Goal: Information Seeking & Learning: Check status

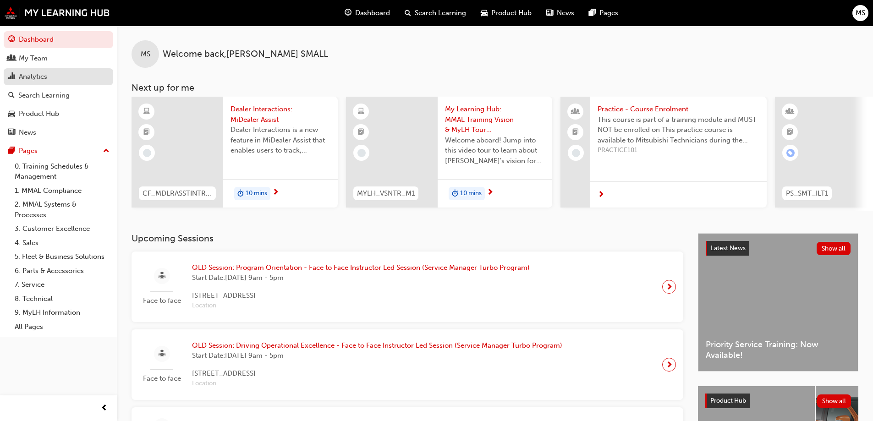
click at [33, 72] on div "Analytics" at bounding box center [33, 77] width 28 height 11
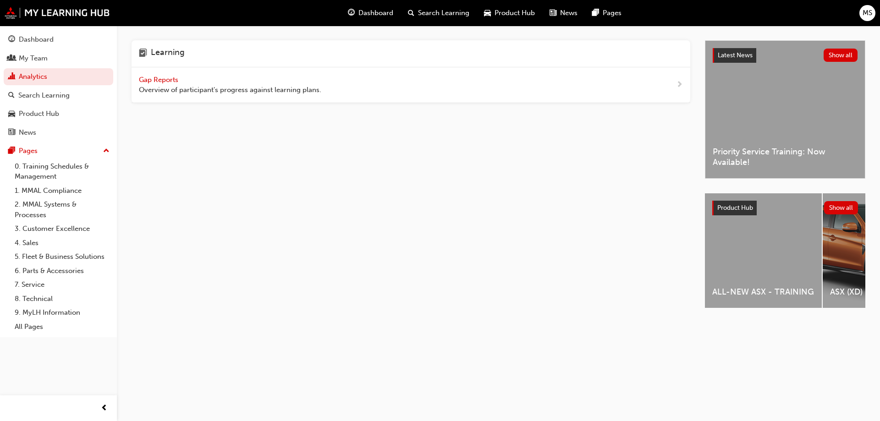
click at [160, 80] on span "Gap Reports" at bounding box center [159, 80] width 41 height 8
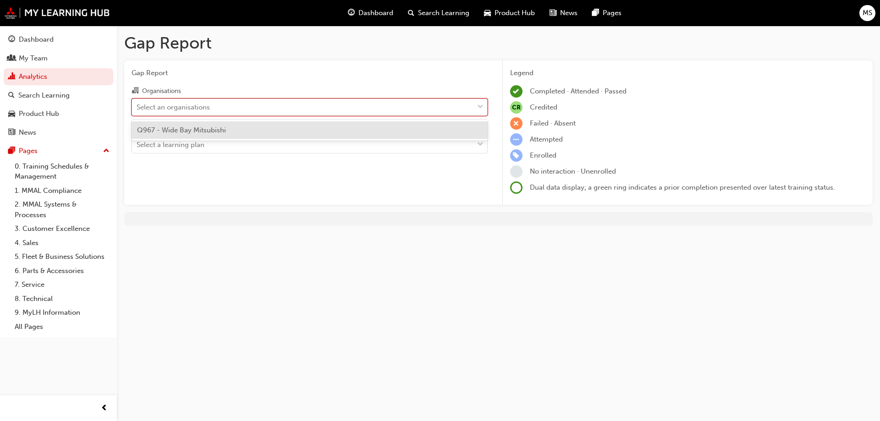
click at [188, 110] on div "Select an organisations" at bounding box center [173, 107] width 73 height 11
click at [138, 110] on input "Organisations option Q967 - Wide Bay Mitsubishi focused, 1 of 1. 1 result avail…" at bounding box center [137, 107] width 1 height 8
click at [198, 128] on span "Q967 - Wide Bay Mitsubishi" at bounding box center [181, 130] width 89 height 8
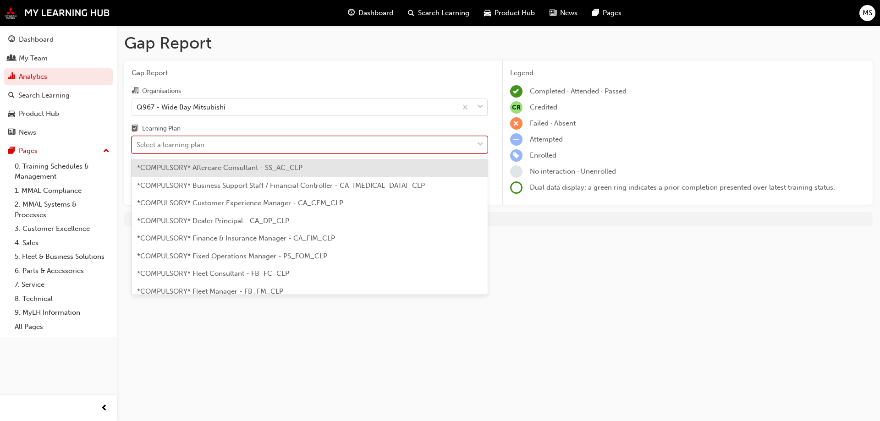
click at [198, 144] on div "Select a learning plan" at bounding box center [171, 145] width 68 height 11
click at [138, 144] on input "Learning Plan option *COMPULSORY* Aftercare Consultant - SS_AC_CLP focused, 1 o…" at bounding box center [137, 145] width 1 height 8
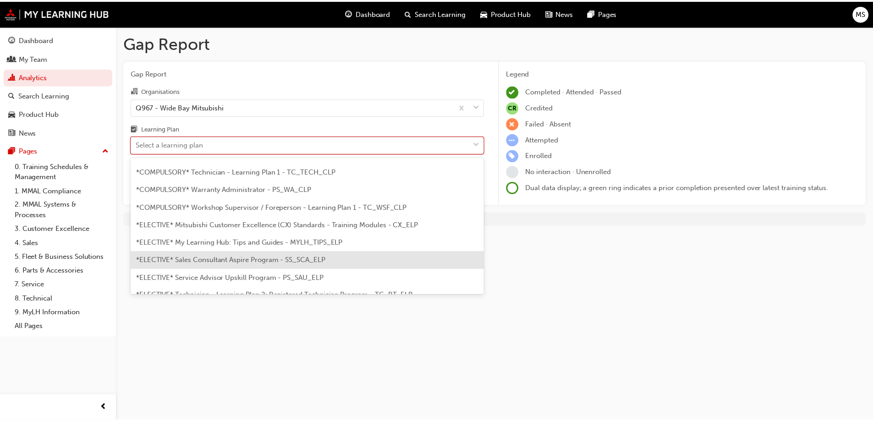
scroll to position [321, 0]
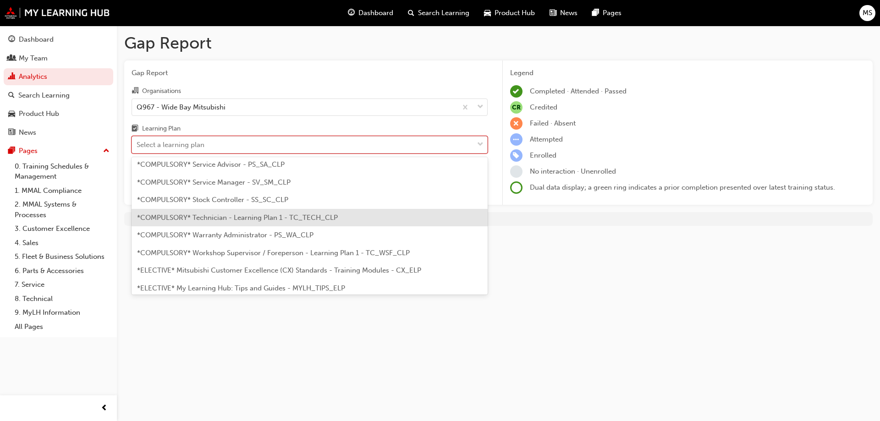
click at [232, 222] on div "*COMPULSORY* Technician - Learning Plan 1 - TC_TECH_CLP" at bounding box center [310, 218] width 356 height 18
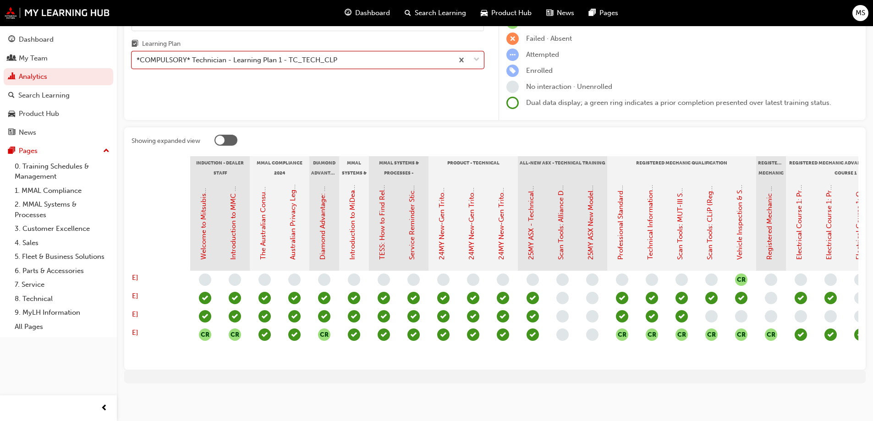
scroll to position [0, 28]
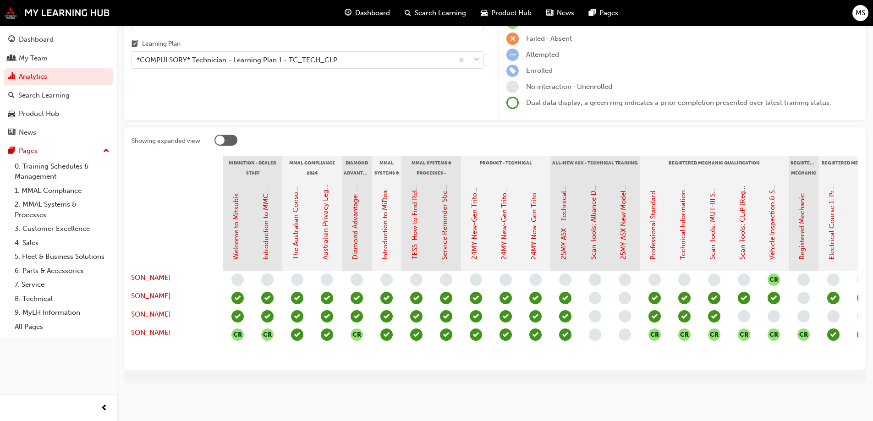
click at [276, 361] on div "Showing expanded view Induction - Dealer Staff MMAL Compliance 2024 Diamond Adv…" at bounding box center [495, 248] width 742 height 242
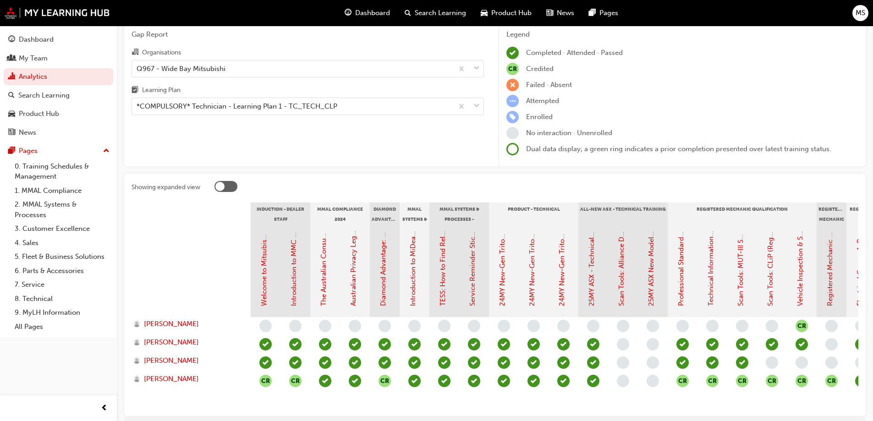
scroll to position [0, 0]
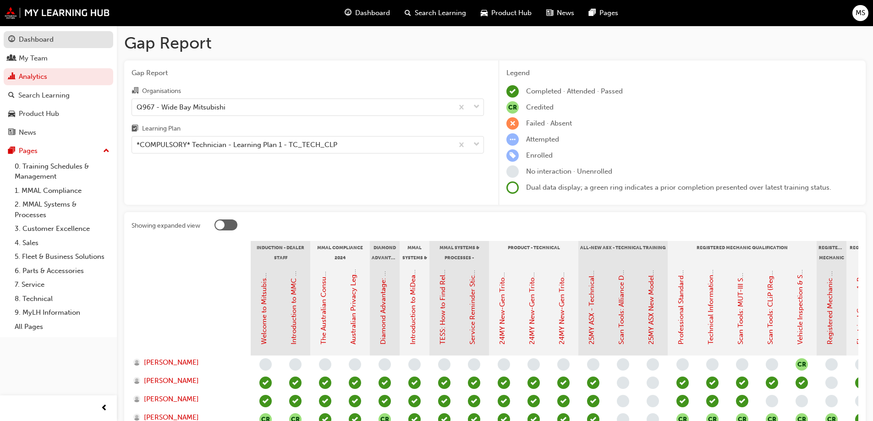
click at [32, 41] on div "Dashboard" at bounding box center [36, 39] width 35 height 11
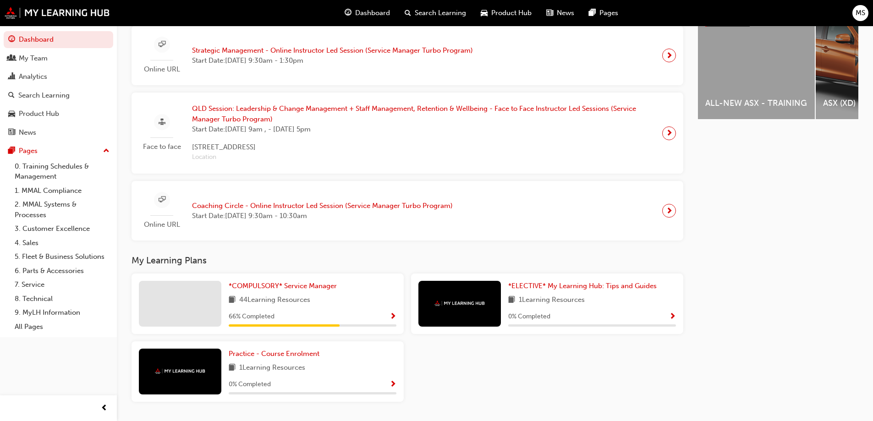
scroll to position [411, 0]
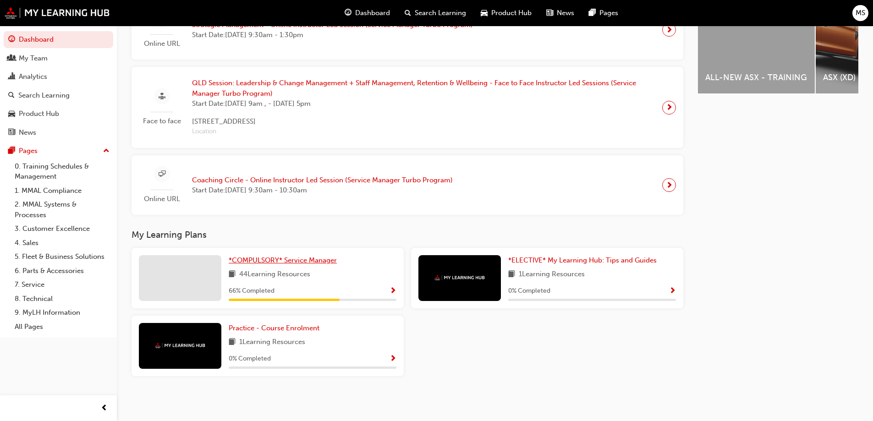
click at [296, 260] on span "*COMPULSORY* Service Manager" at bounding box center [283, 260] width 108 height 8
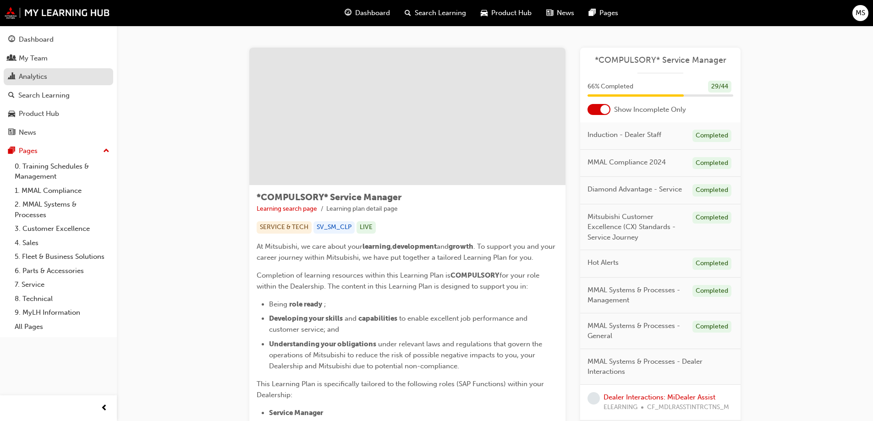
click at [44, 77] on div "Analytics" at bounding box center [33, 77] width 28 height 11
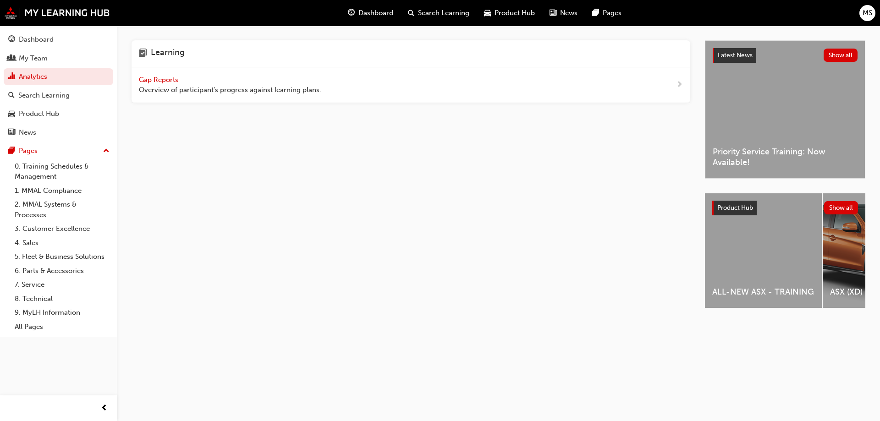
click at [167, 79] on span "Gap Reports" at bounding box center [159, 80] width 41 height 8
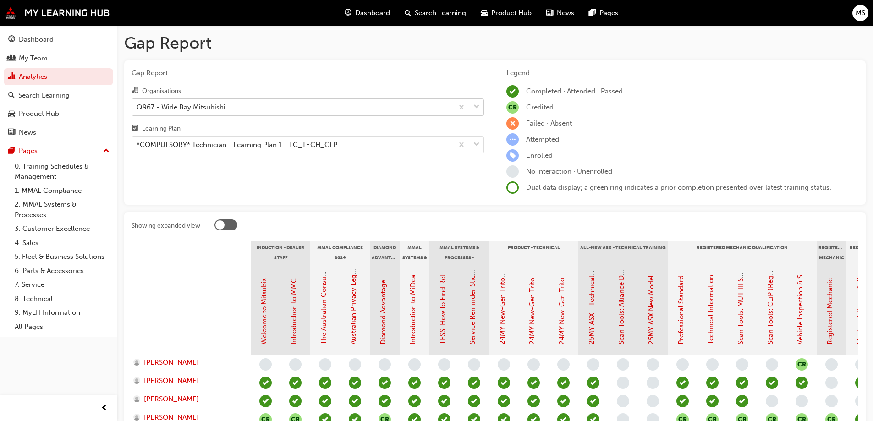
click at [180, 107] on div "Q967 - Wide Bay Mitsubishi" at bounding box center [181, 107] width 89 height 11
click at [138, 107] on input "Organisations Q967 - Wide Bay Mitsubishi" at bounding box center [137, 107] width 1 height 8
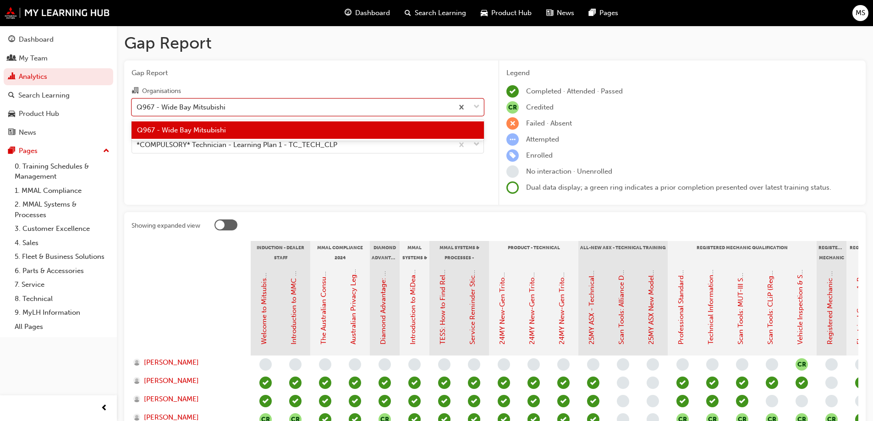
click at [182, 132] on span "Q967 - Wide Bay Mitsubishi" at bounding box center [181, 130] width 89 height 8
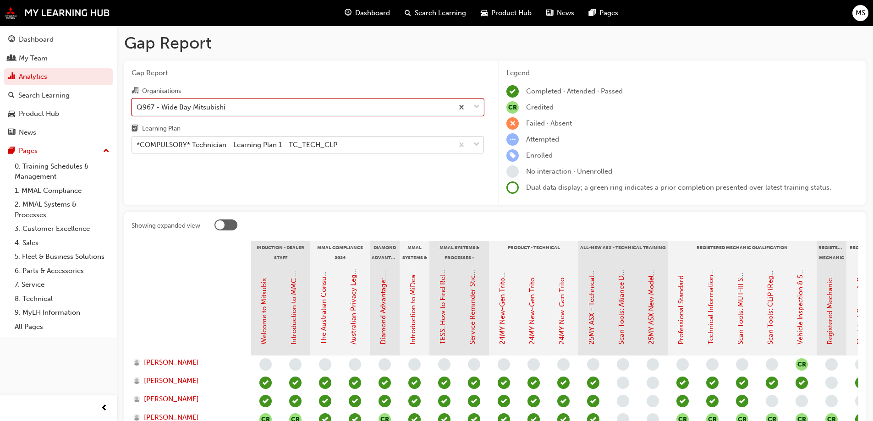
click at [178, 143] on div "*COMPULSORY* Technician - Learning Plan 1 - TC_TECH_CLP" at bounding box center [237, 145] width 201 height 11
click at [138, 143] on input "Learning Plan *COMPULSORY* Technician - Learning Plan 1 - TC_TECH_CLP" at bounding box center [137, 145] width 1 height 8
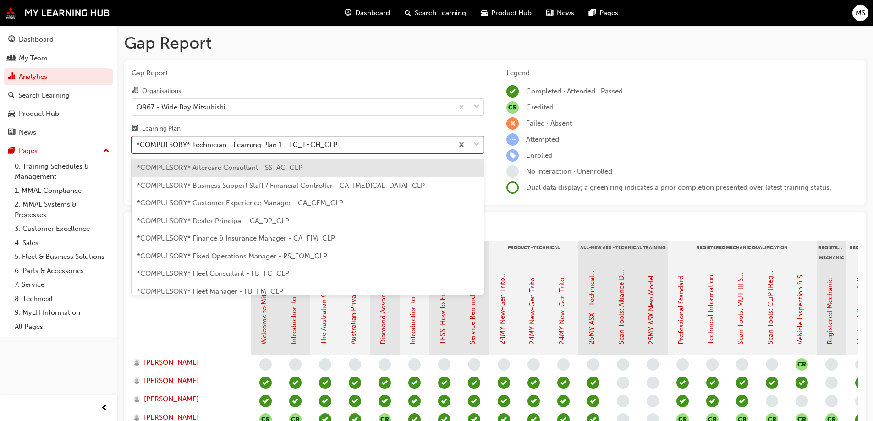
scroll to position [259, 0]
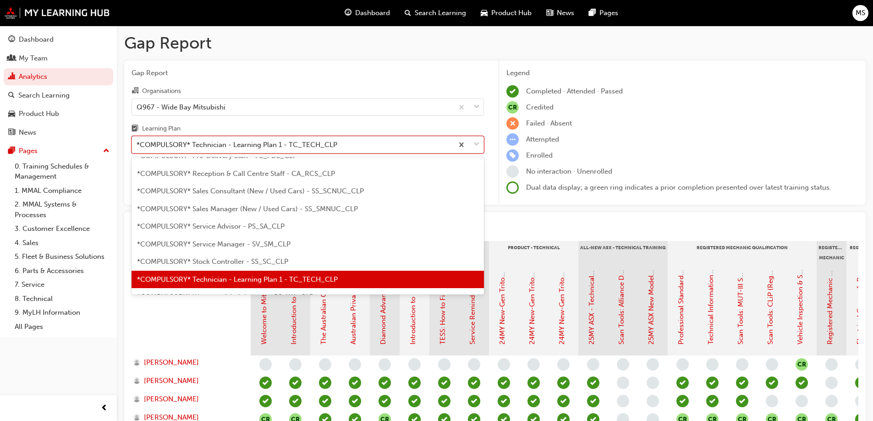
click at [262, 283] on span "*COMPULSORY* Technician - Learning Plan 1 - TC_TECH_CLP" at bounding box center [237, 279] width 201 height 8
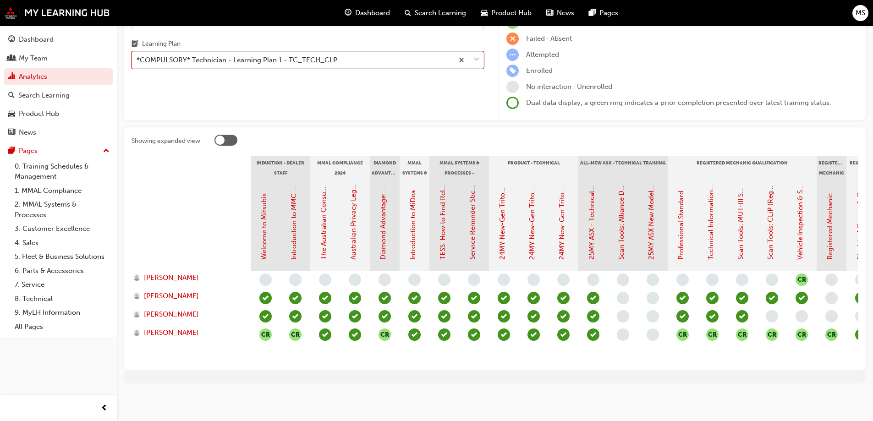
scroll to position [92, 0]
click at [266, 232] on link "Welcome to Mitsubishi Motors Australia - Video (Dealer Induction)" at bounding box center [264, 155] width 8 height 210
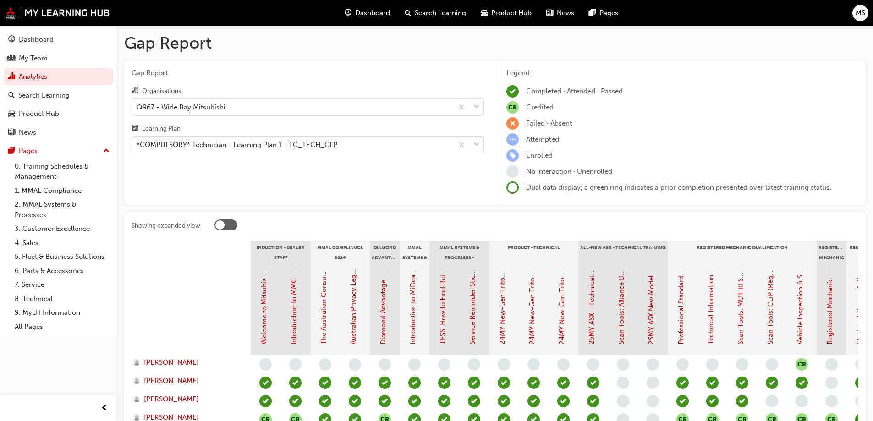
scroll to position [92, 0]
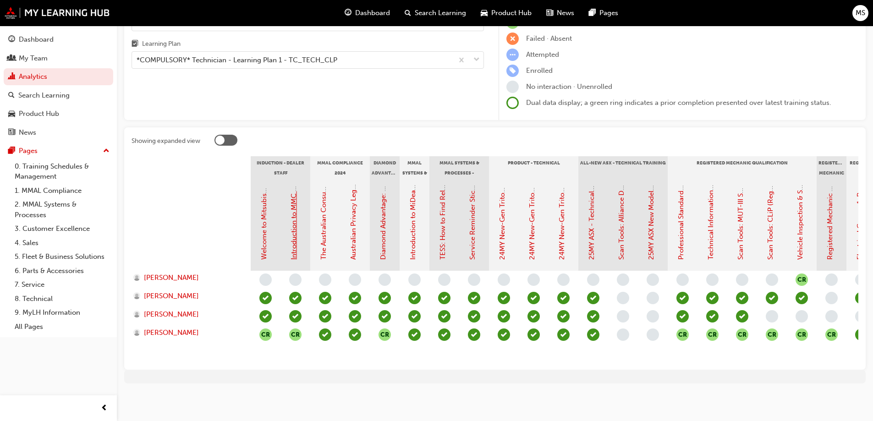
click at [295, 240] on link "Introduction to MMC & MMAL Brand and Heritage (Dealer Induction)" at bounding box center [294, 151] width 8 height 217
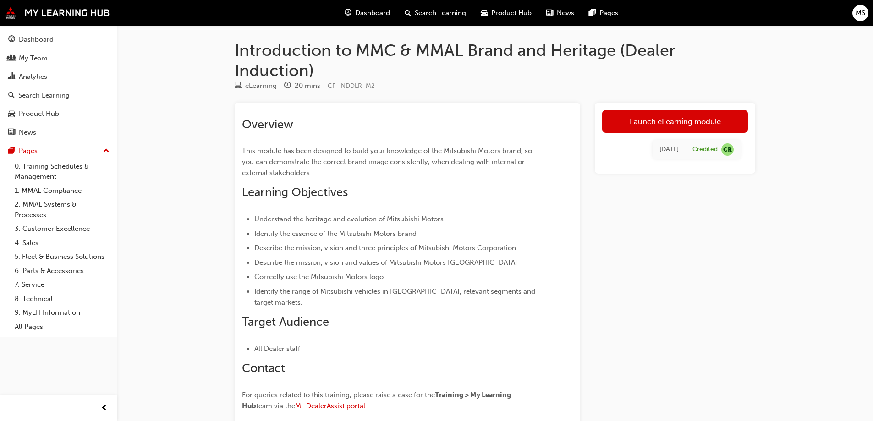
scroll to position [92, 0]
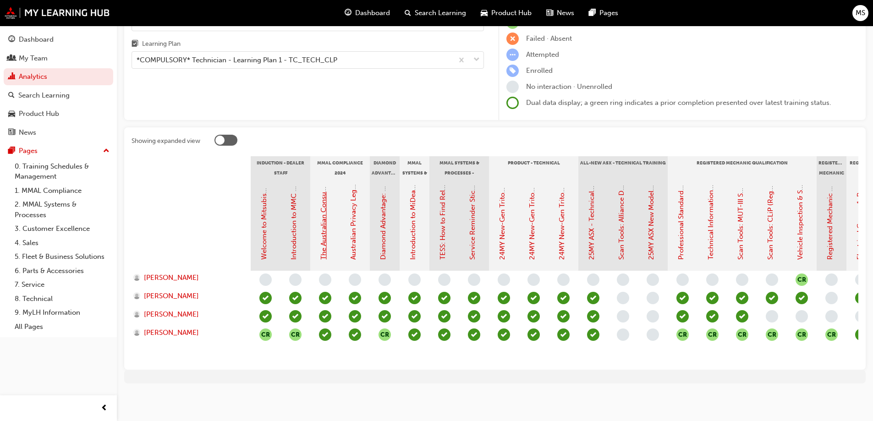
click at [325, 237] on link "The Australian Consumer Law (MMAL Compliance - 2024)" at bounding box center [323, 167] width 8 height 185
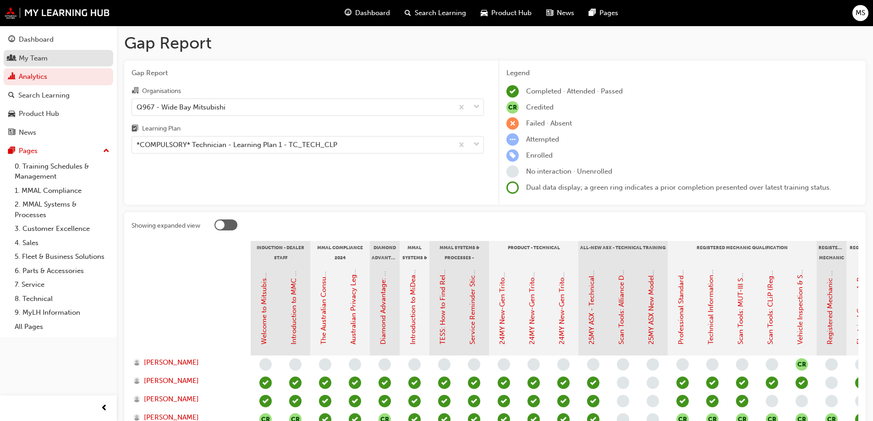
click at [39, 56] on div "My Team" at bounding box center [33, 58] width 29 height 11
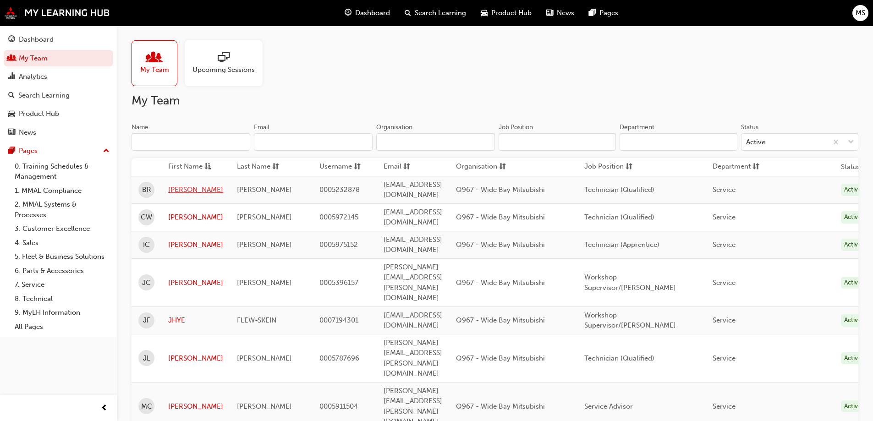
click at [192, 188] on link "[PERSON_NAME]" at bounding box center [195, 190] width 55 height 11
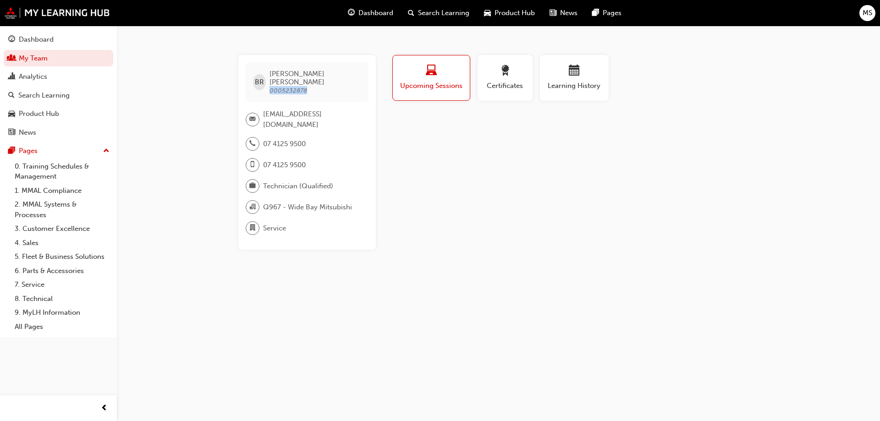
drag, startPoint x: 274, startPoint y: 84, endPoint x: 360, endPoint y: 88, distance: 86.3
click at [360, 88] on div "BR BRADLEY RUPRECHT 0005232878" at bounding box center [307, 81] width 123 height 39
click at [860, 12] on div "MS" at bounding box center [867, 13] width 16 height 16
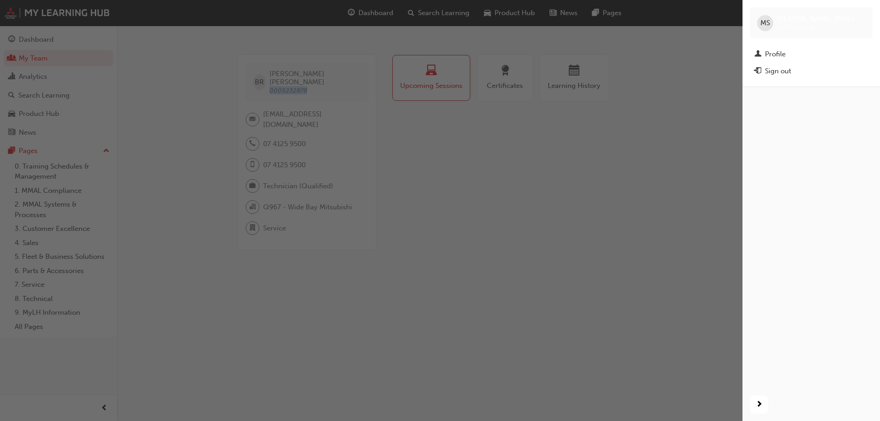
click at [781, 53] on div "Profile" at bounding box center [775, 54] width 21 height 11
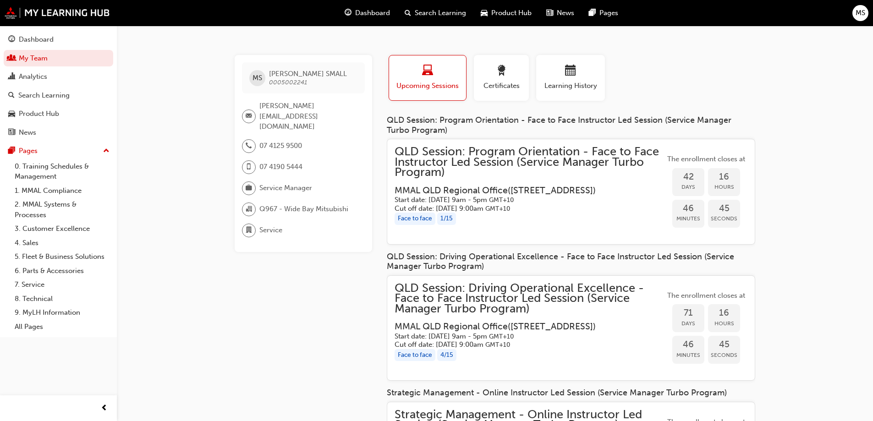
click at [861, 10] on span "MS" at bounding box center [861, 13] width 10 height 11
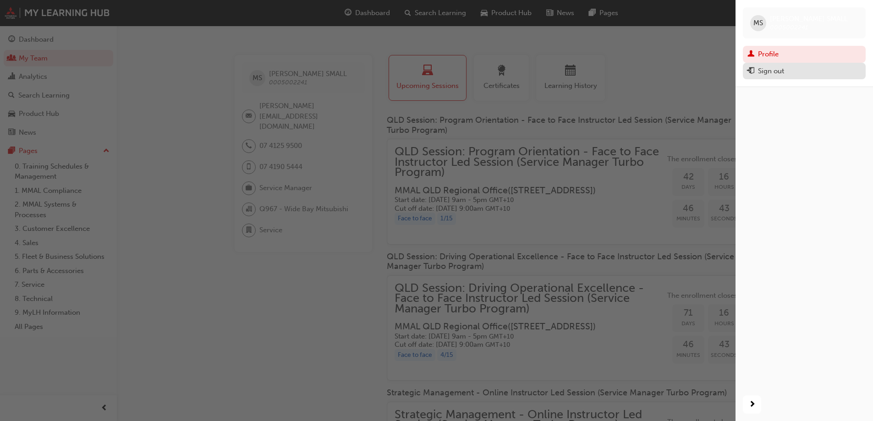
click at [794, 75] on div "Sign out" at bounding box center [805, 71] width 114 height 11
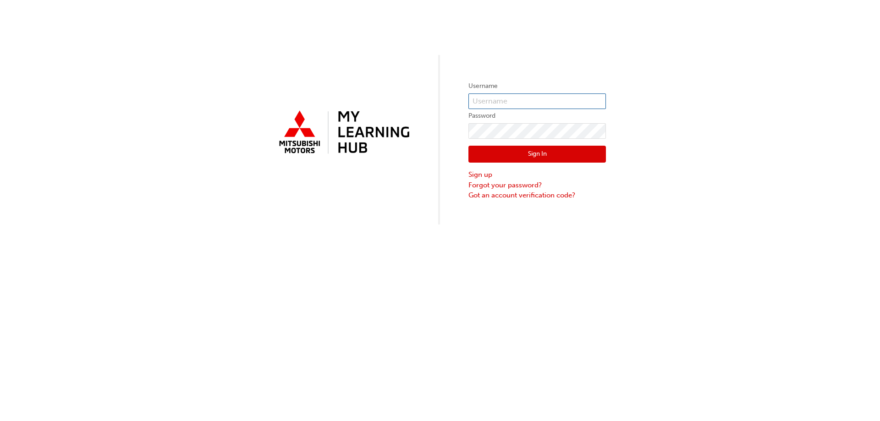
type input "0005002241"
click at [523, 155] on button "Sign In" at bounding box center [537, 154] width 138 height 17
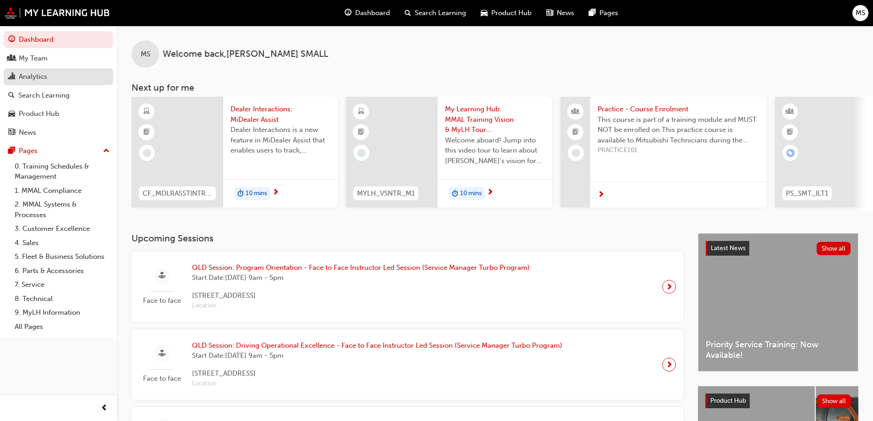
click at [39, 72] on div "Analytics" at bounding box center [33, 77] width 28 height 11
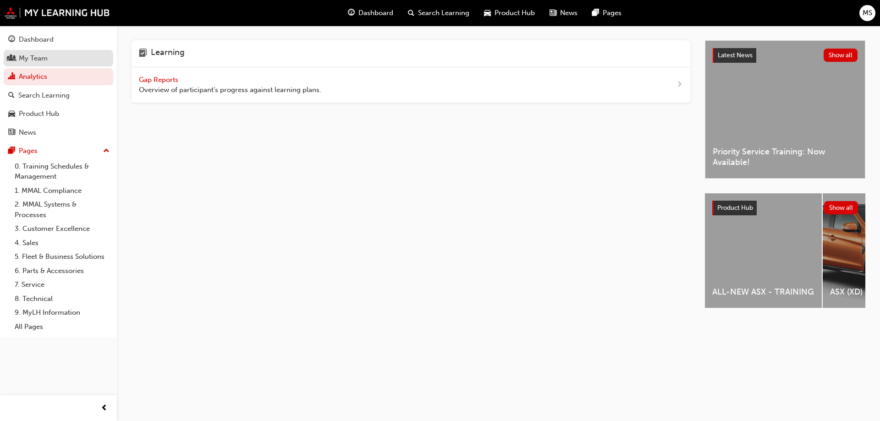
click at [46, 65] on link "My Team" at bounding box center [59, 58] width 110 height 17
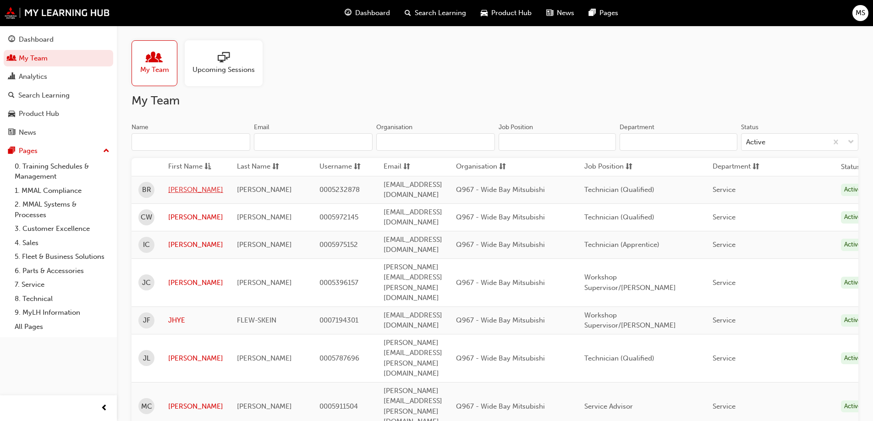
click at [195, 191] on link "[PERSON_NAME]" at bounding box center [195, 190] width 55 height 11
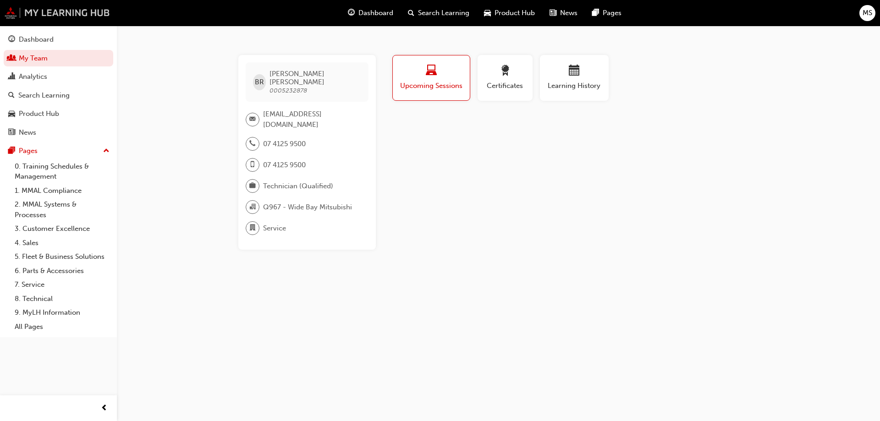
click at [35, 13] on img at bounding box center [57, 13] width 105 height 12
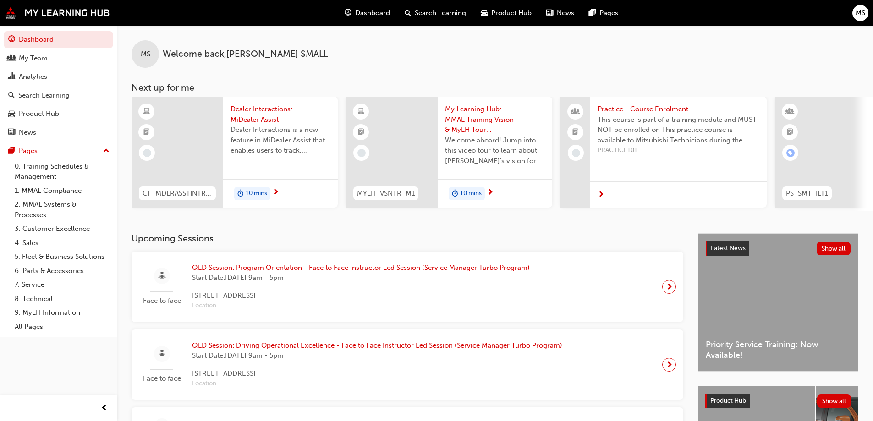
click at [859, 12] on span "MS" at bounding box center [861, 13] width 10 height 11
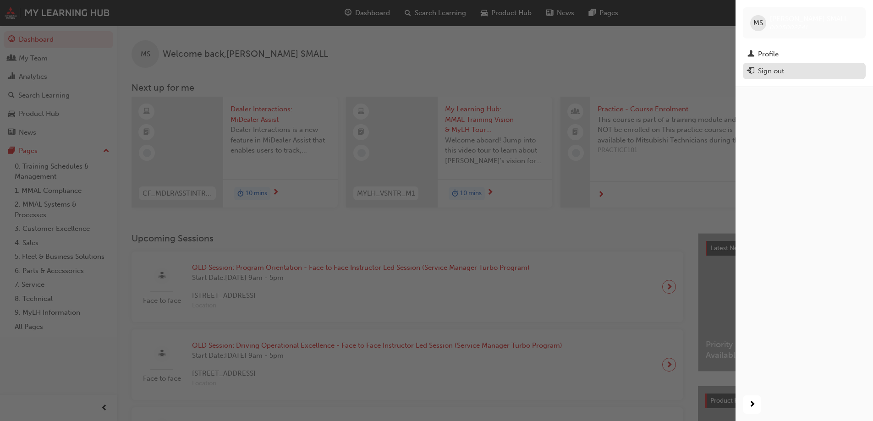
click at [777, 71] on div "Sign out" at bounding box center [771, 71] width 26 height 11
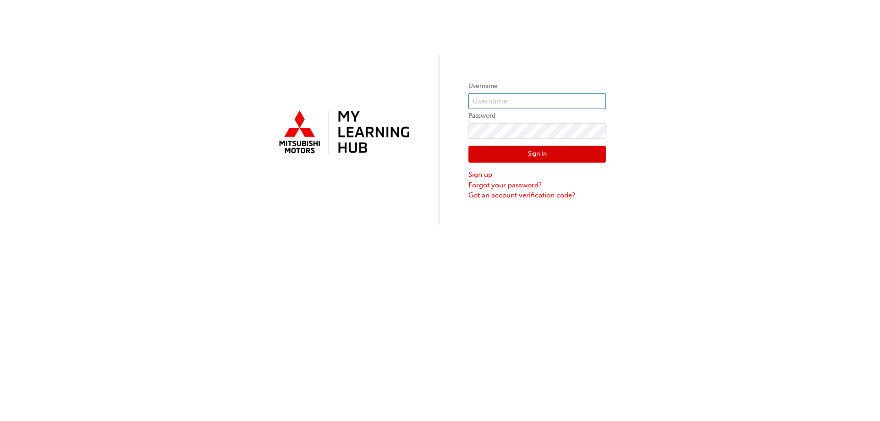
type input "0005002241"
drag, startPoint x: 526, startPoint y: 158, endPoint x: 718, endPoint y: 121, distance: 195.1
click at [526, 158] on button "Sign In" at bounding box center [537, 154] width 138 height 17
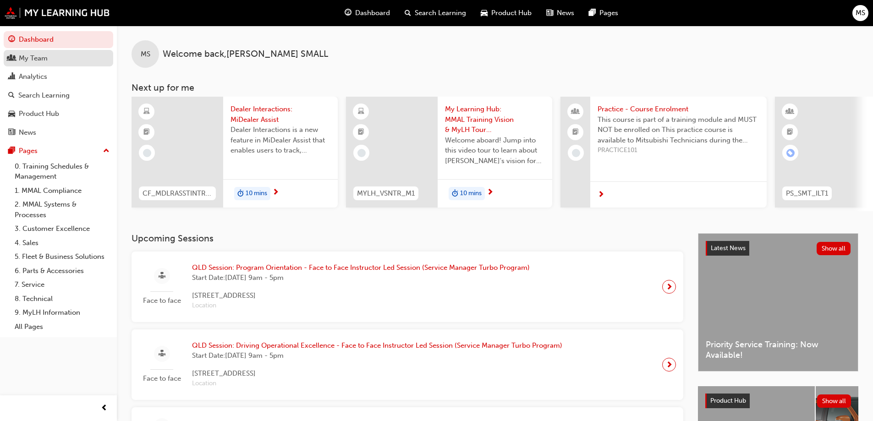
click at [50, 61] on div "My Team" at bounding box center [58, 58] width 100 height 11
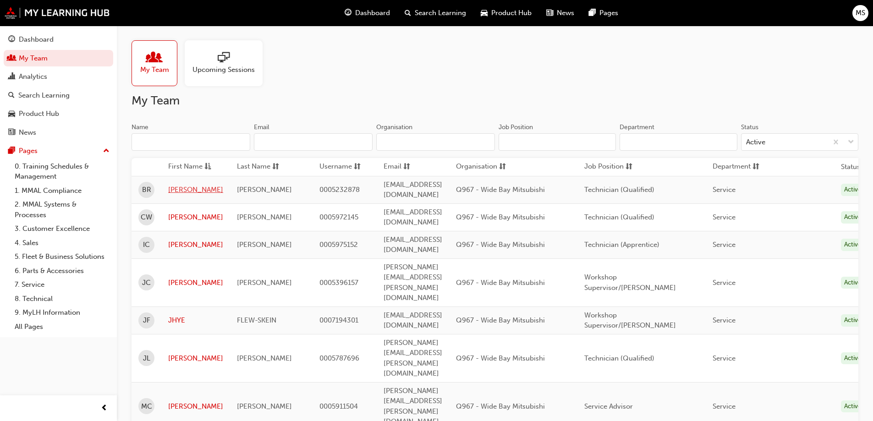
click at [187, 185] on link "[PERSON_NAME]" at bounding box center [195, 190] width 55 height 11
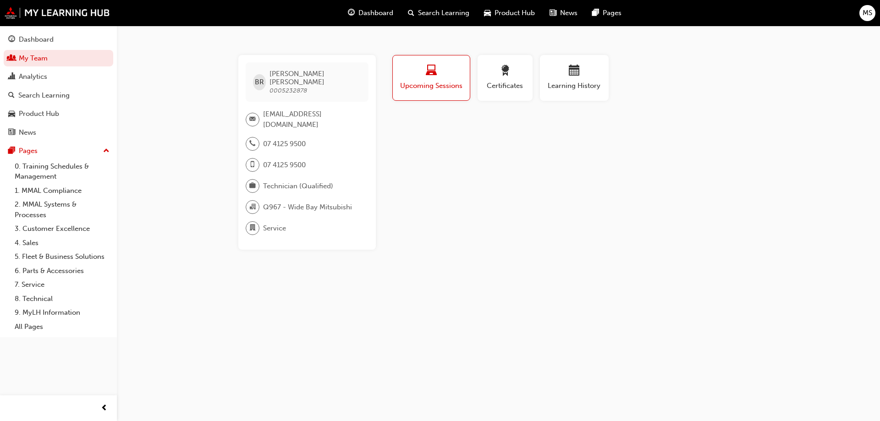
click at [305, 109] on span "[EMAIL_ADDRESS][DOMAIN_NAME]" at bounding box center [312, 119] width 98 height 21
click at [323, 99] on div "BR [PERSON_NAME] 0005232878 [EMAIL_ADDRESS][DOMAIN_NAME] 07 4125 9500 07 4125 9…" at bounding box center [307, 152] width 138 height 195
click at [325, 109] on span "[EMAIL_ADDRESS][DOMAIN_NAME]" at bounding box center [312, 119] width 98 height 21
click at [19, 37] on div "Dashboard" at bounding box center [36, 39] width 35 height 11
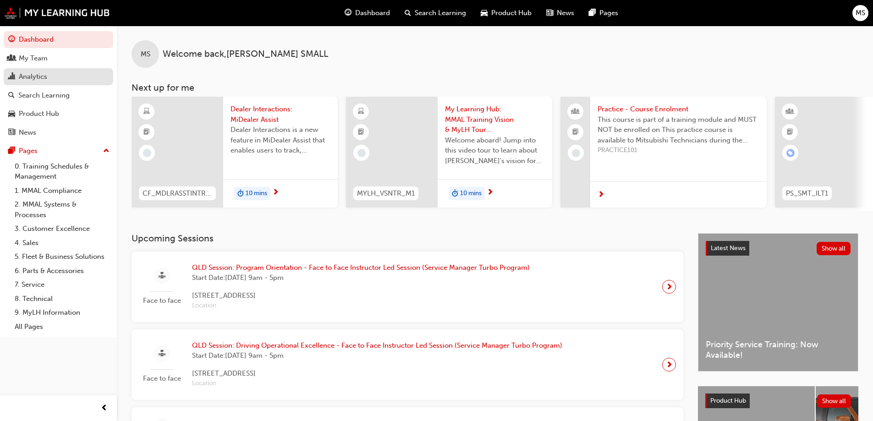
click at [36, 75] on div "Analytics" at bounding box center [33, 77] width 28 height 11
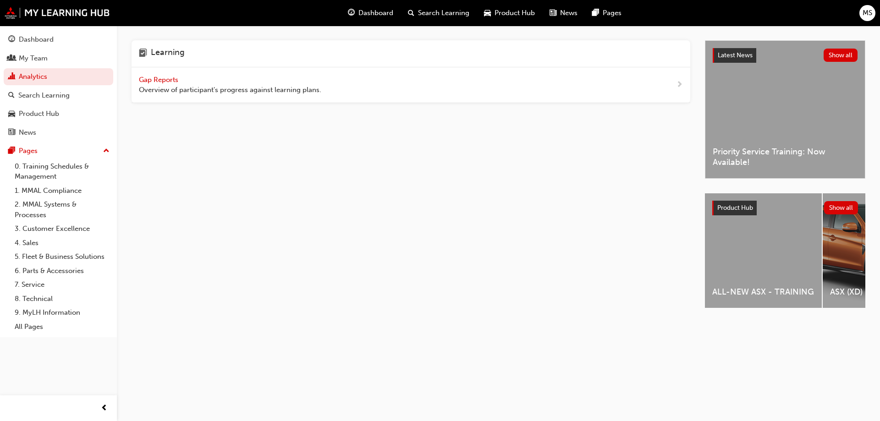
click at [177, 80] on span "Gap Reports" at bounding box center [159, 80] width 41 height 8
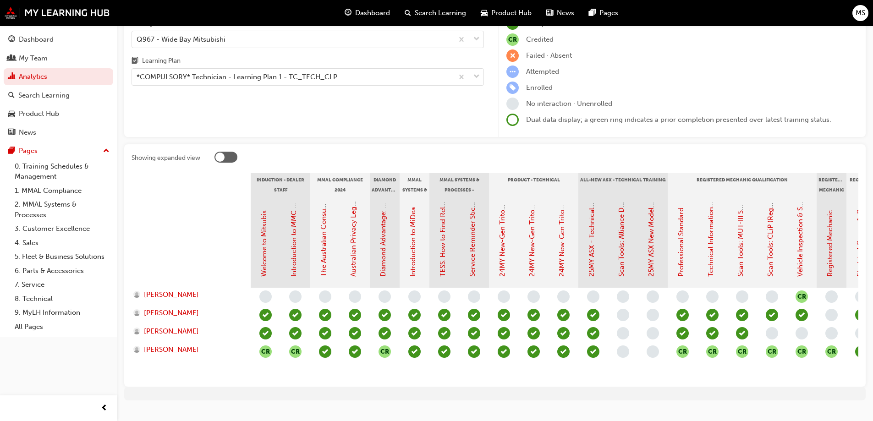
scroll to position [92, 0]
